Goal: Navigation & Orientation: Find specific page/section

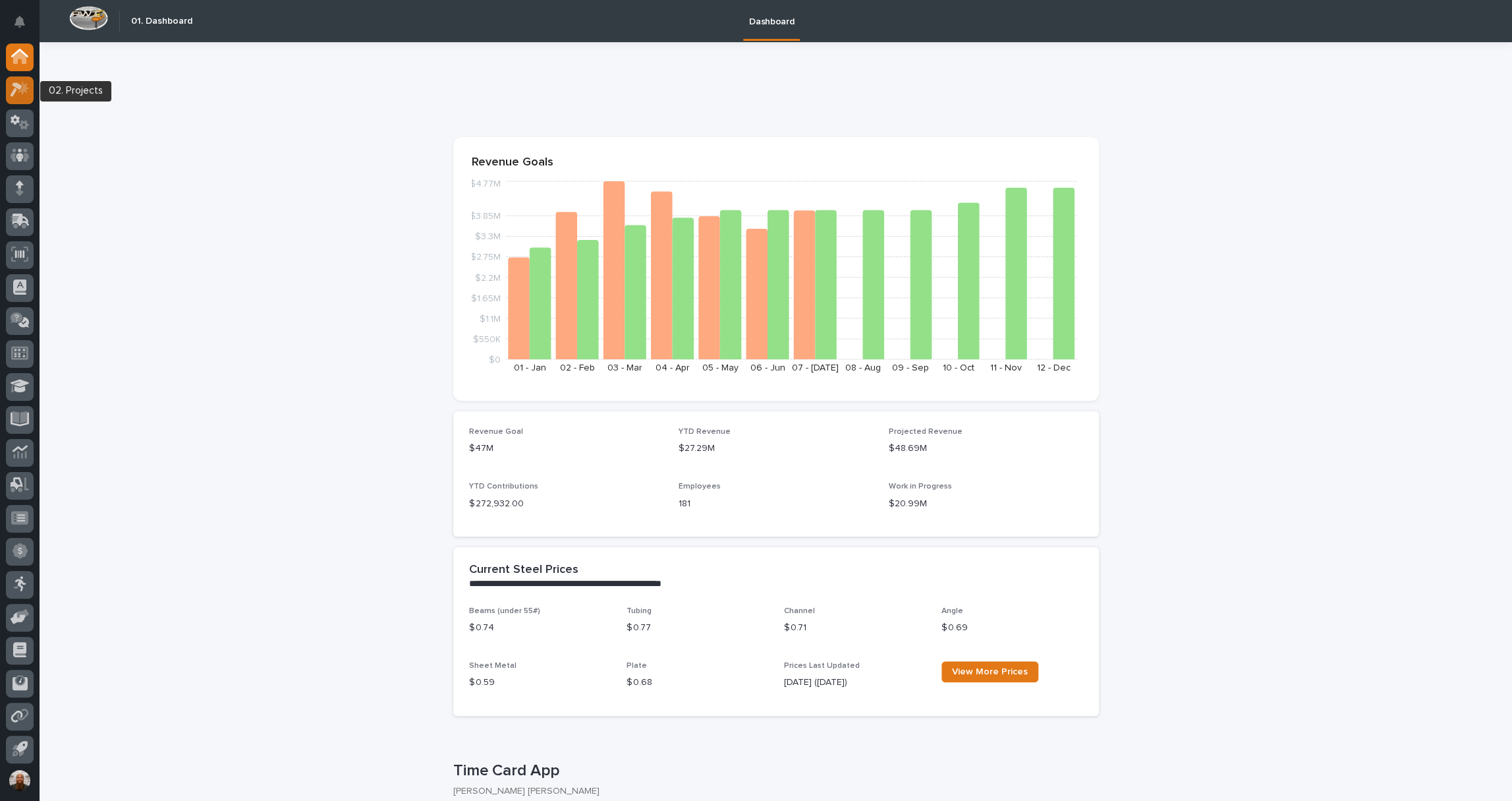
click at [21, 82] on icon at bounding box center [20, 89] width 19 height 15
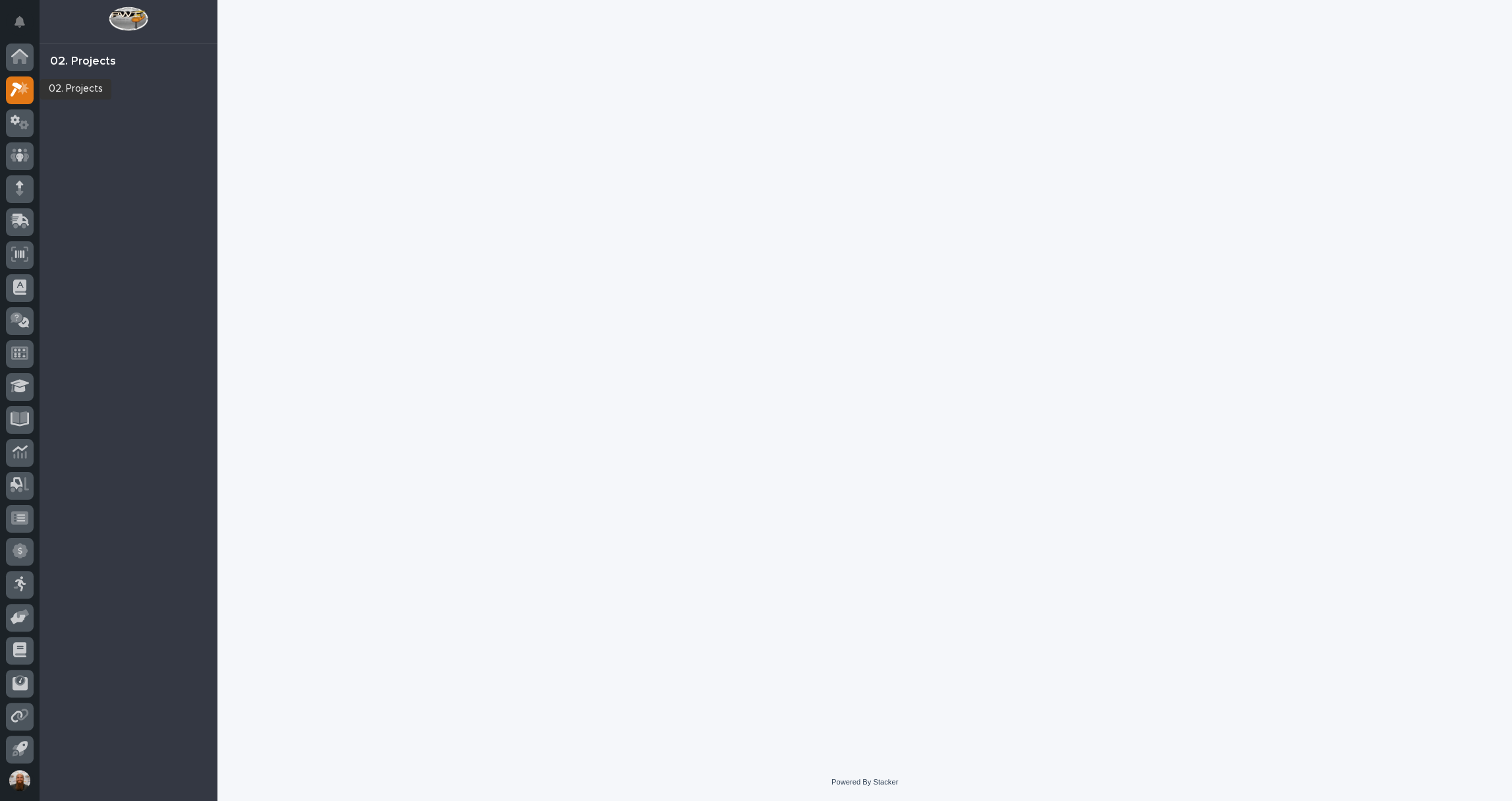
scroll to position [2, 0]
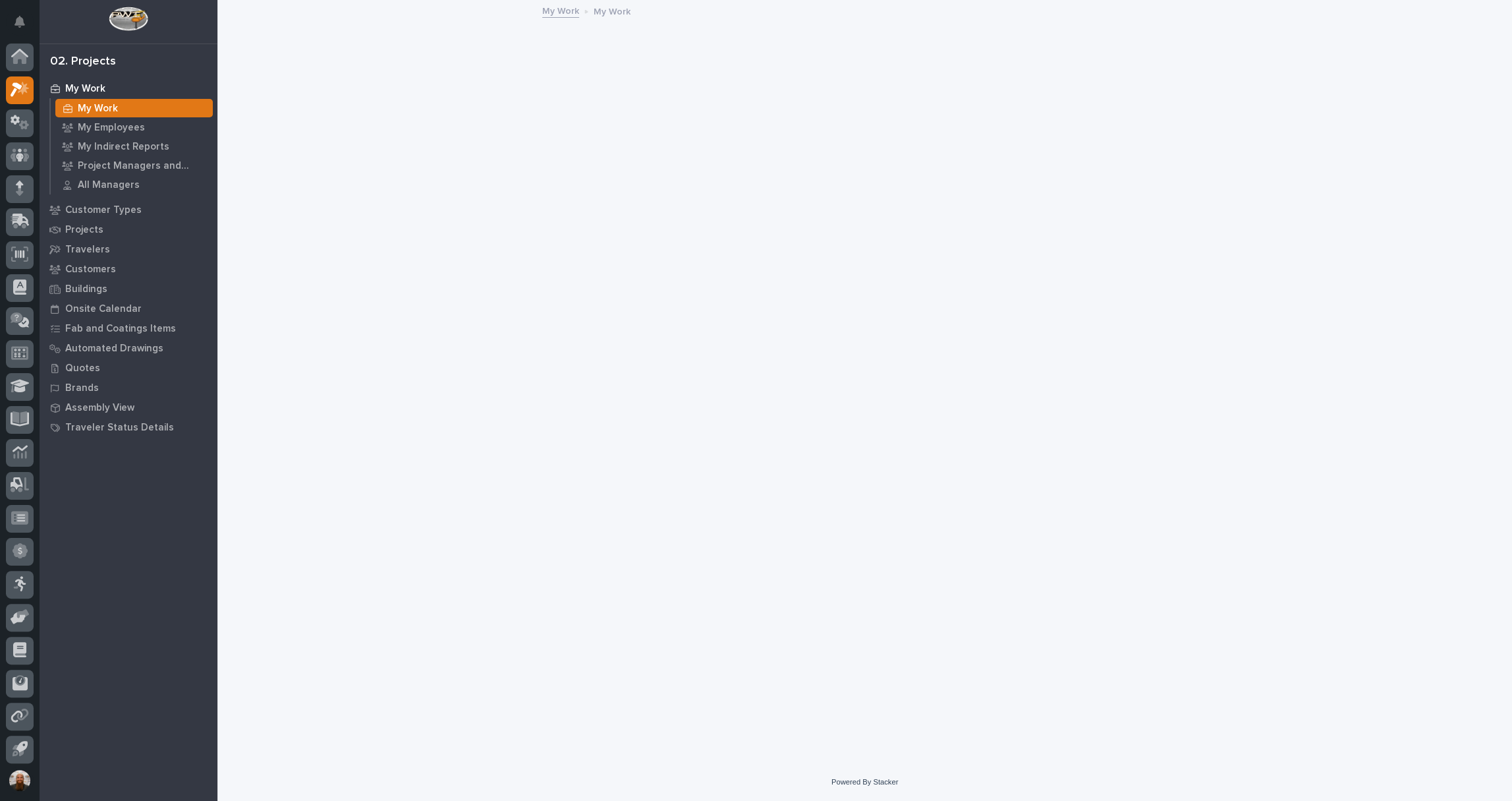
scroll to position [2, 0]
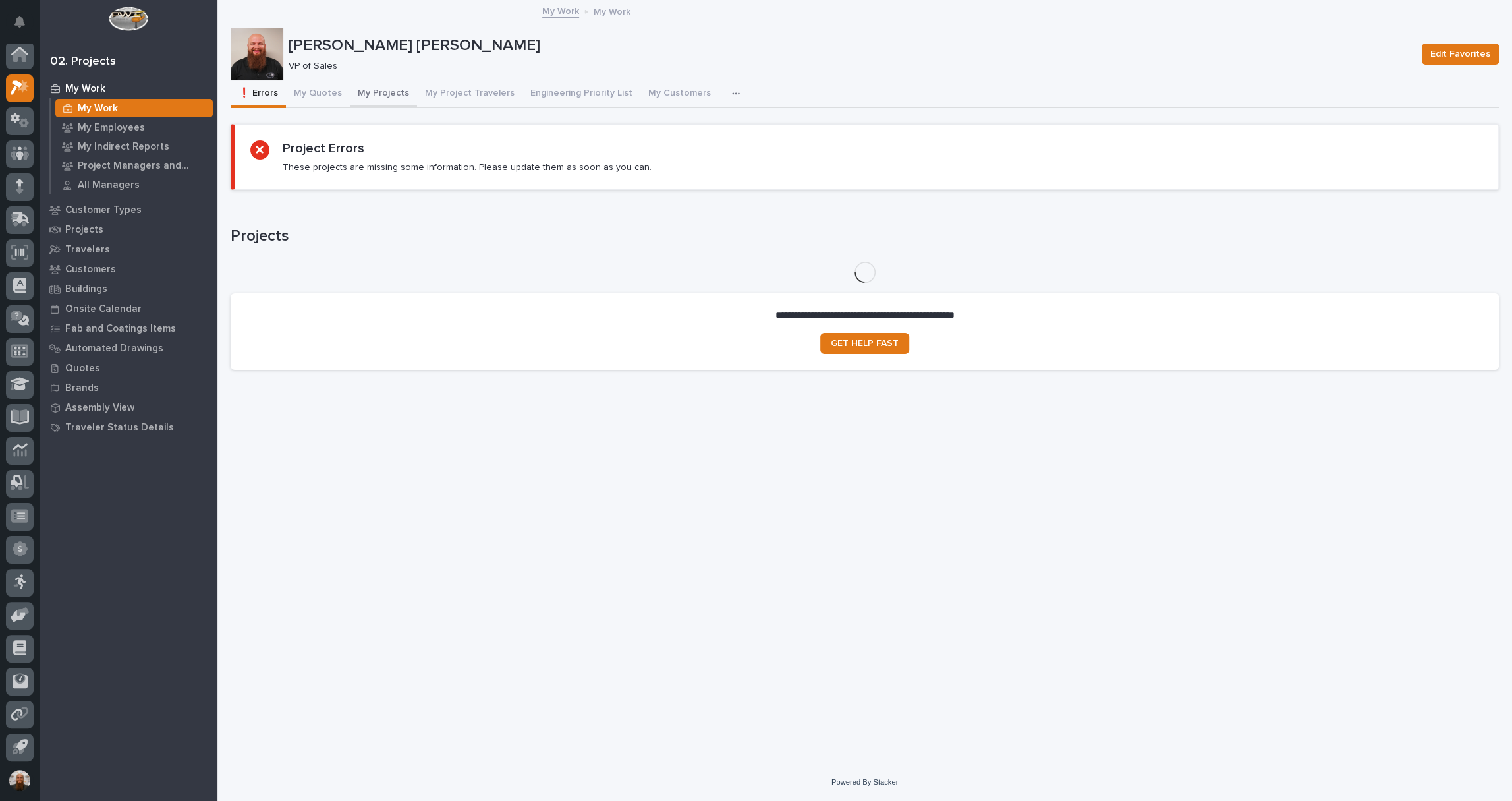
click at [368, 92] on button "My Projects" at bounding box center [383, 94] width 67 height 28
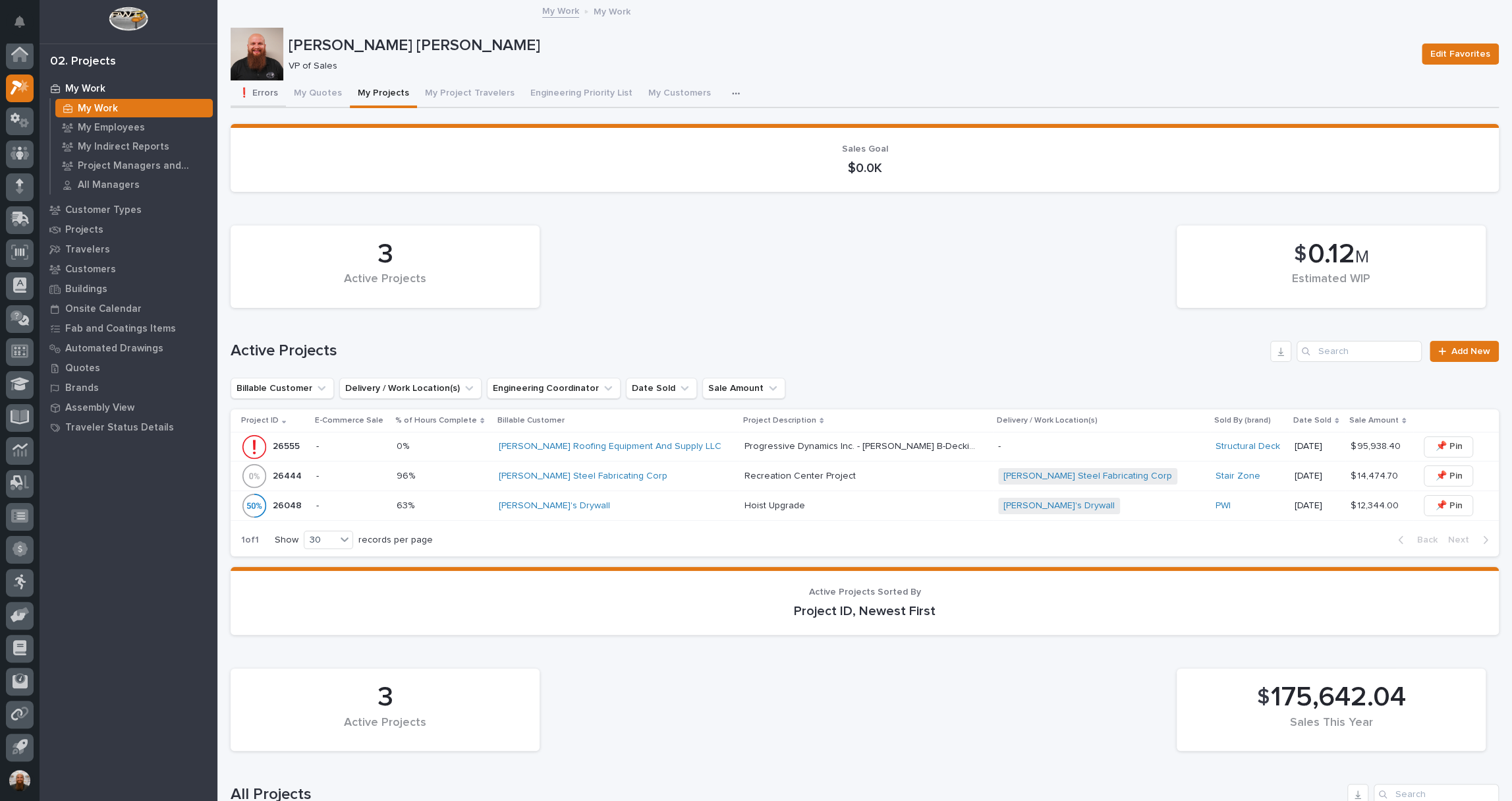
click at [261, 84] on button "❗ Errors" at bounding box center [258, 94] width 55 height 28
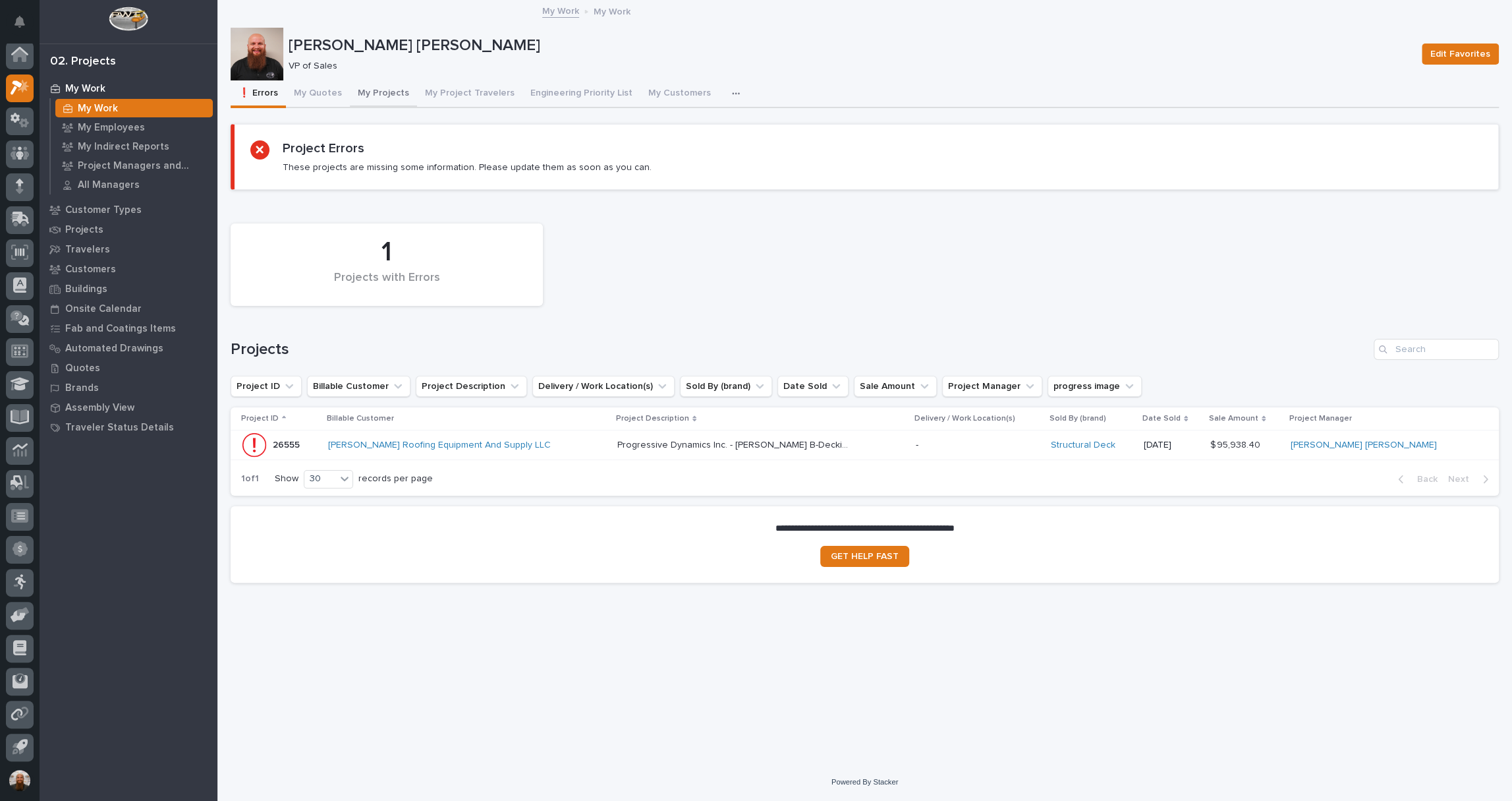
click at [394, 97] on button "My Projects" at bounding box center [383, 94] width 67 height 28
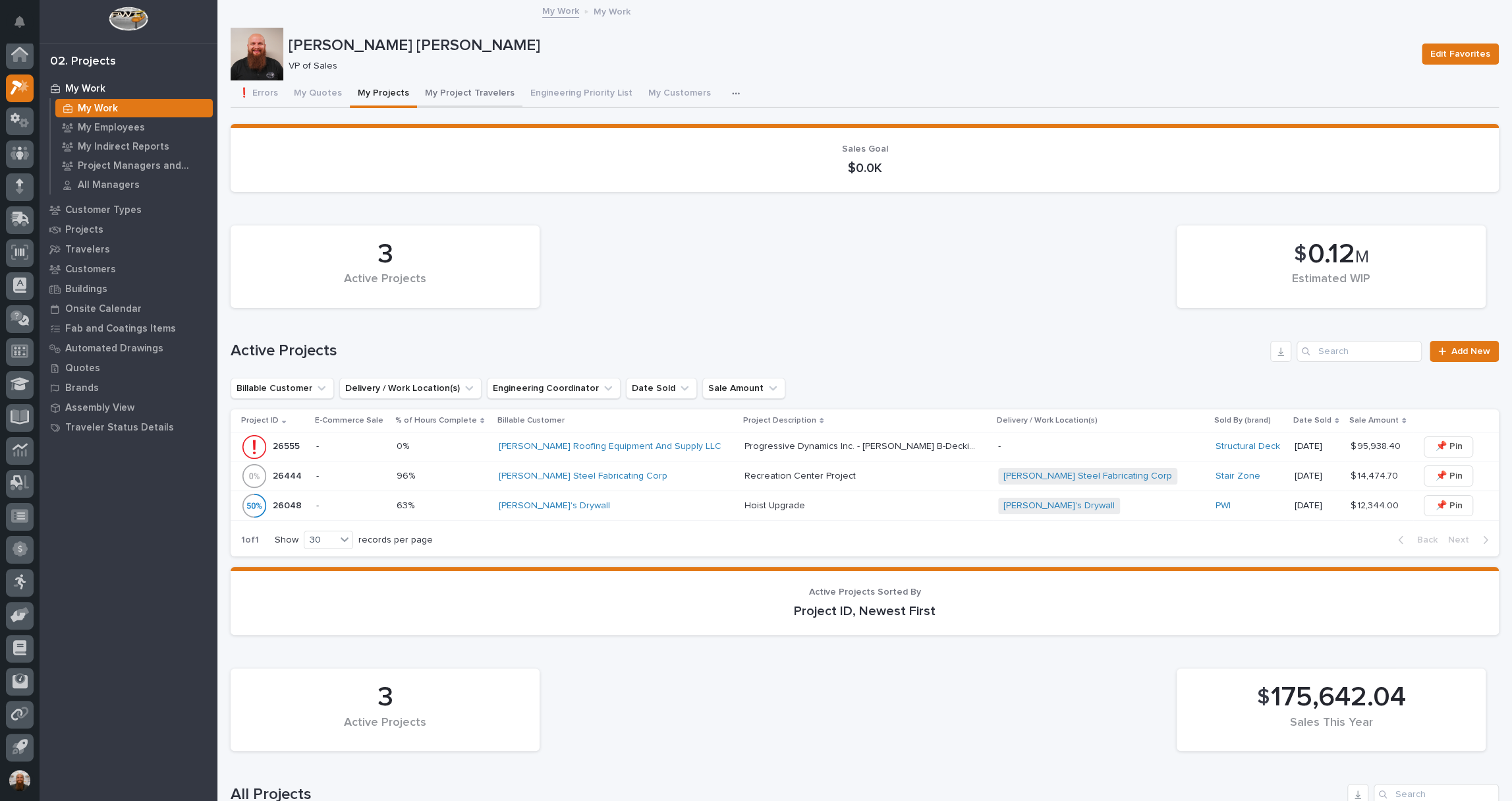
click at [472, 96] on button "My Project Travelers" at bounding box center [470, 94] width 106 height 28
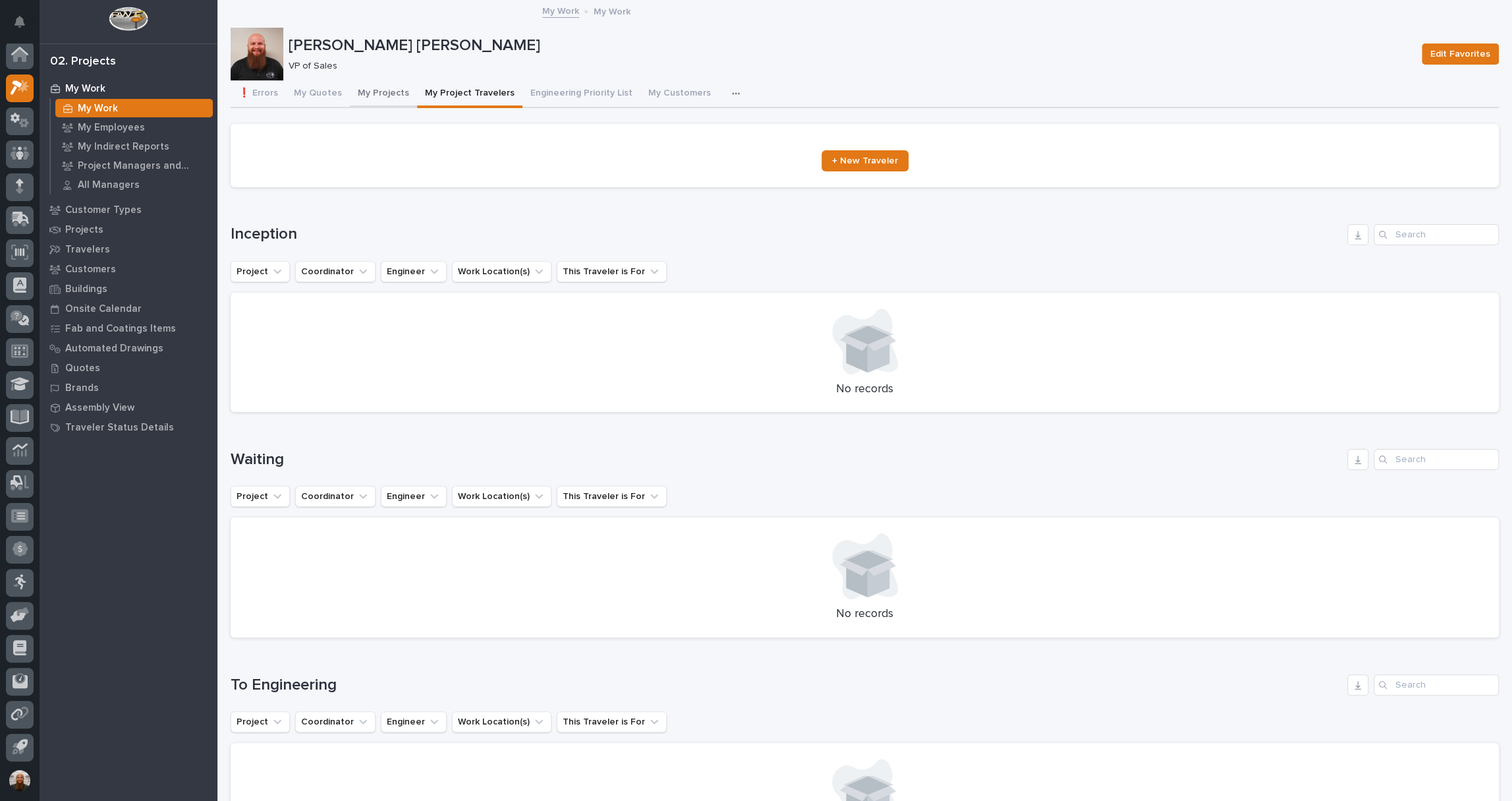
click at [387, 90] on button "My Projects" at bounding box center [383, 94] width 67 height 28
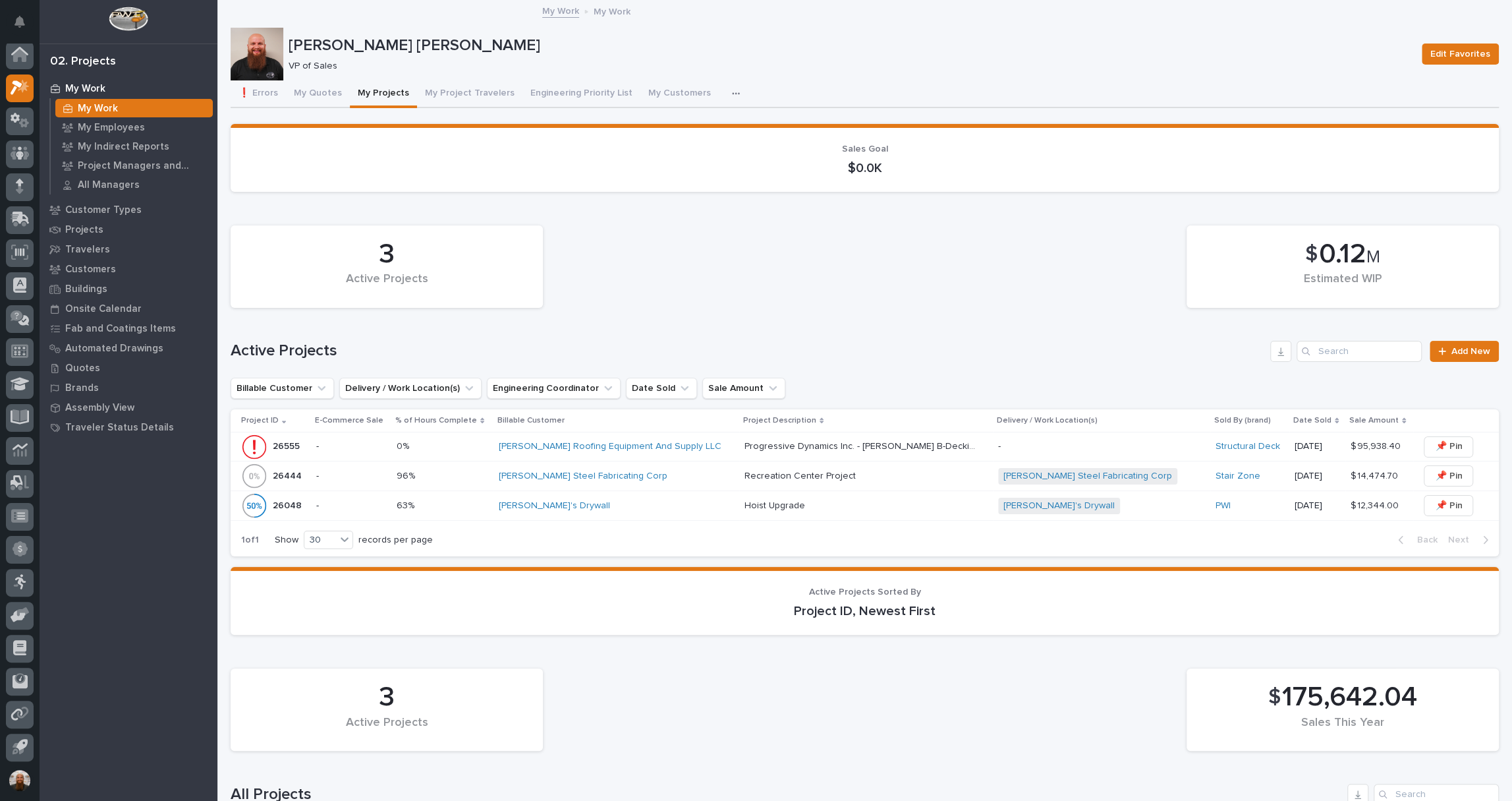
click at [387, 90] on button "My Projects" at bounding box center [383, 94] width 67 height 28
click at [102, 226] on div "Projects" at bounding box center [128, 229] width 171 height 18
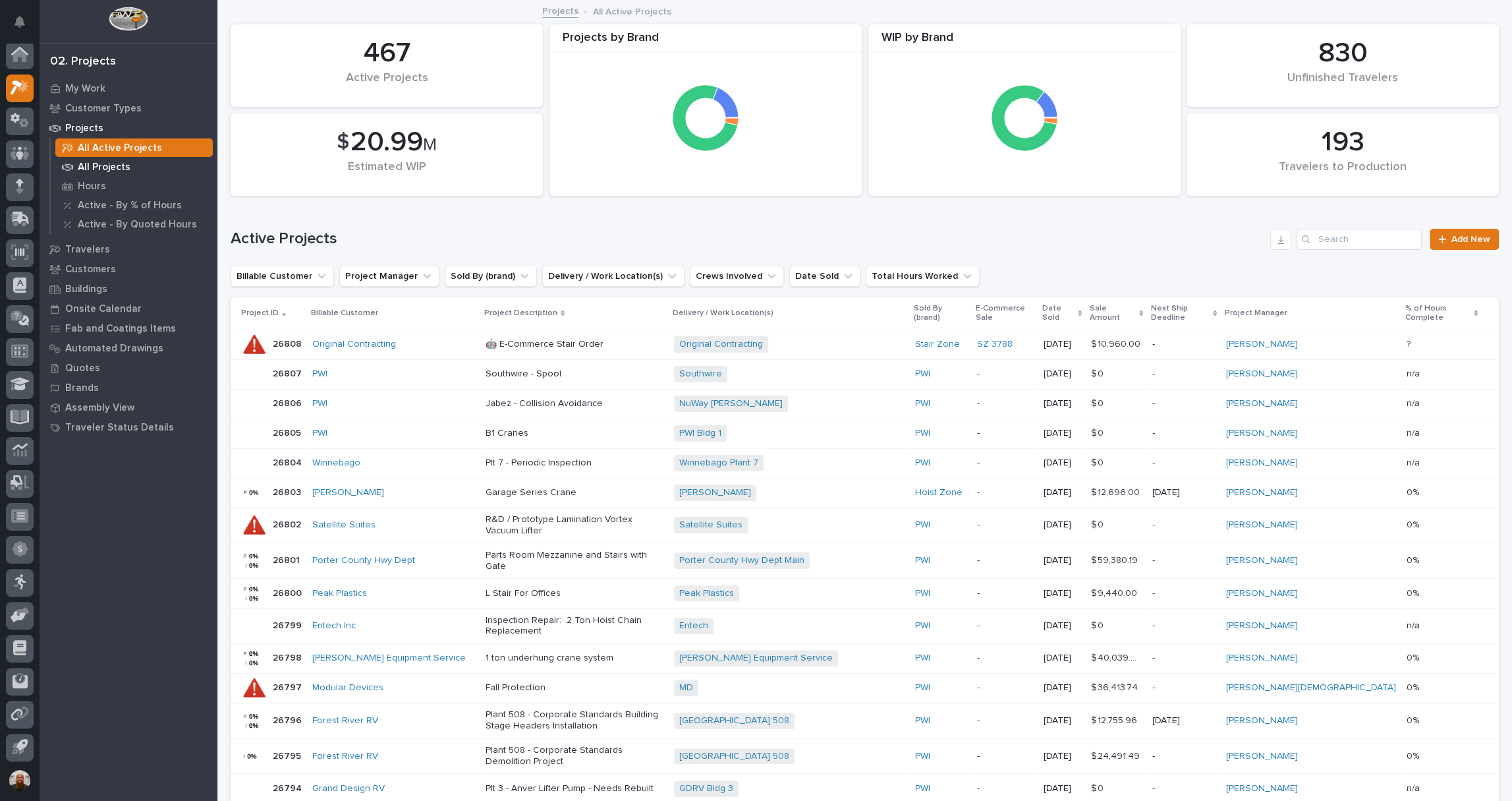
click at [121, 169] on p "All Projects" at bounding box center [104, 167] width 53 height 12
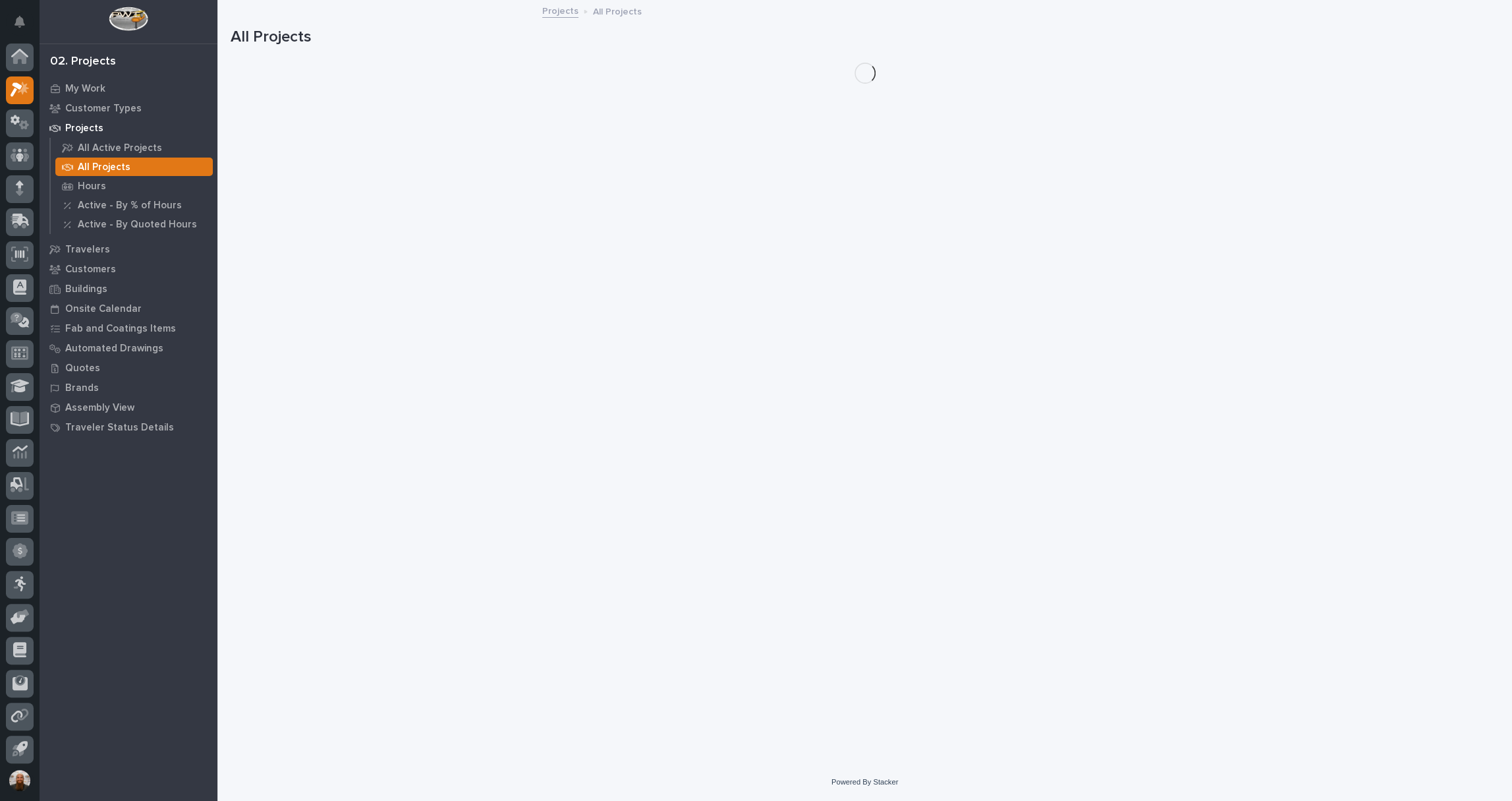
scroll to position [2, 0]
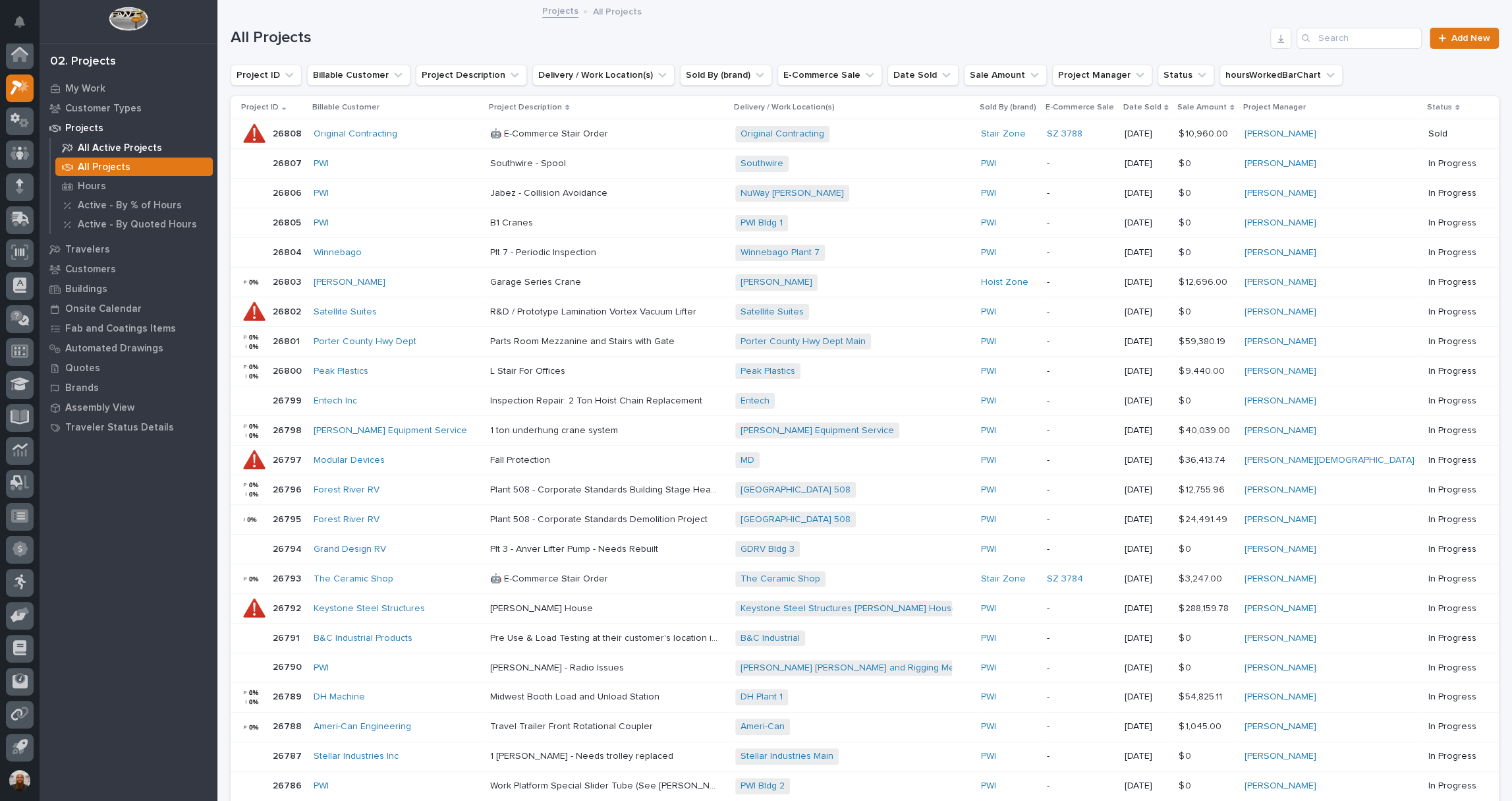
click at [165, 146] on div "All Active Projects" at bounding box center [134, 147] width 158 height 18
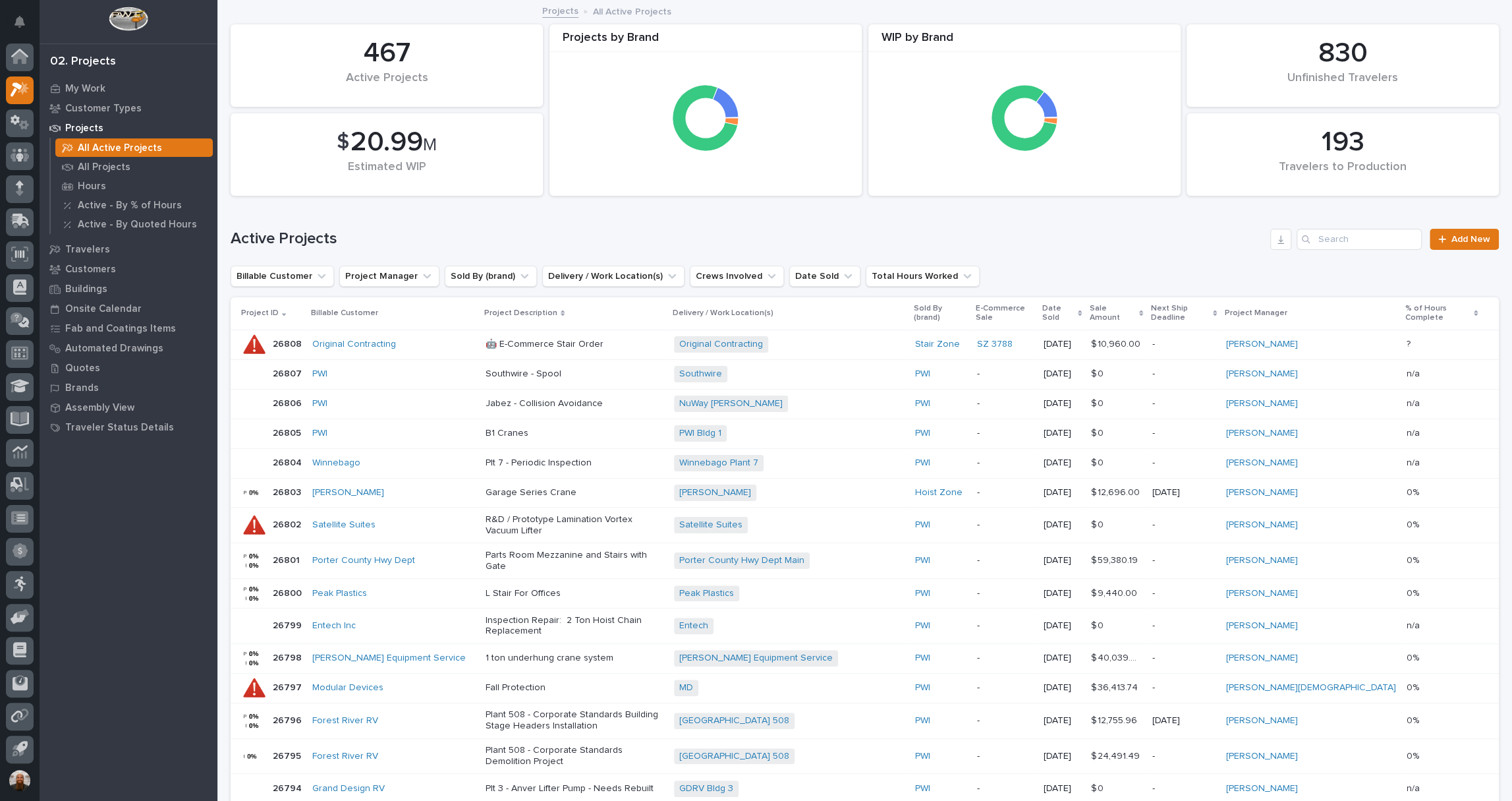
scroll to position [2, 0]
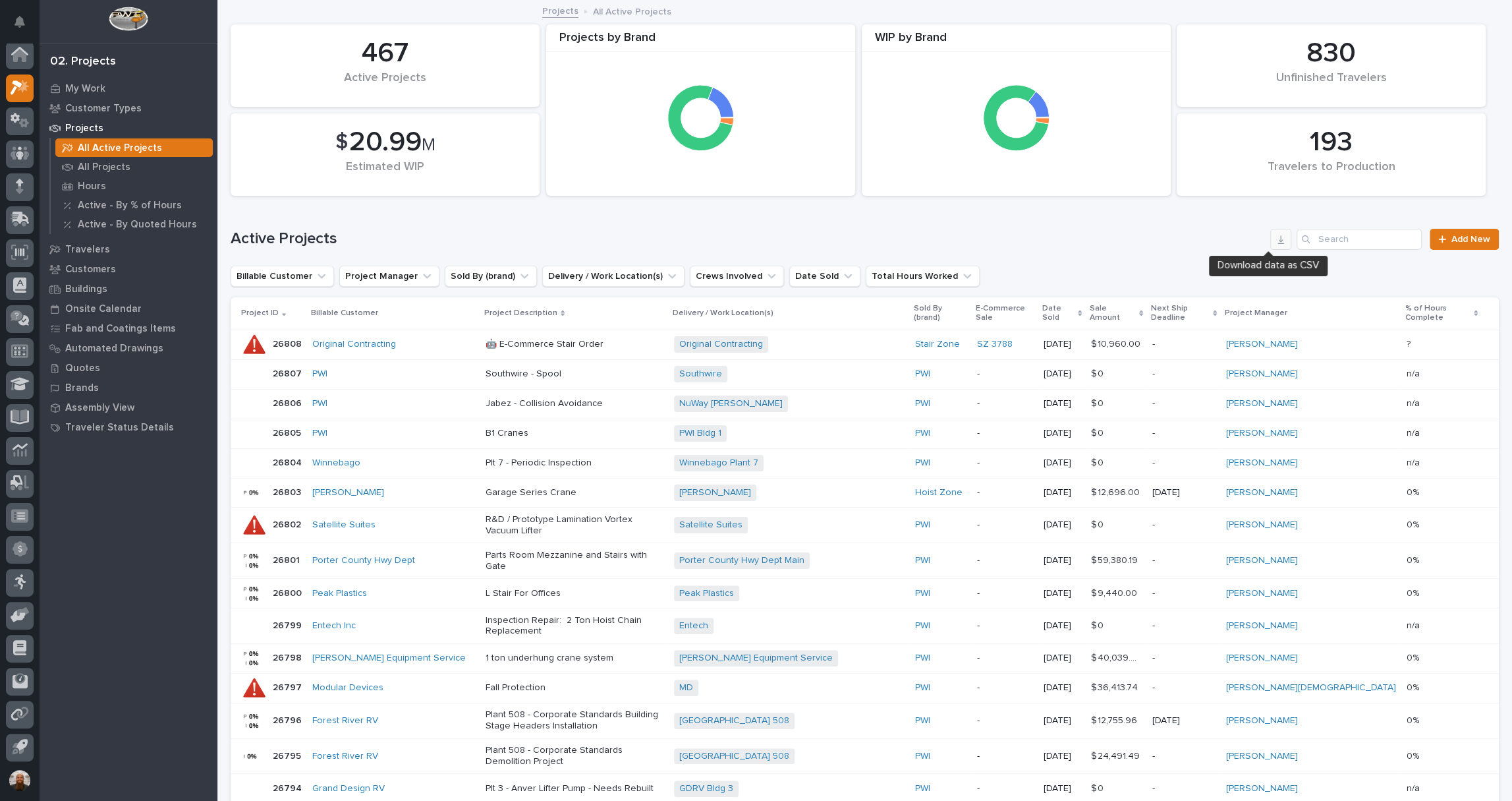
click at [1275, 240] on icon "button" at bounding box center [1280, 238] width 10 height 10
